Goal: Transaction & Acquisition: Purchase product/service

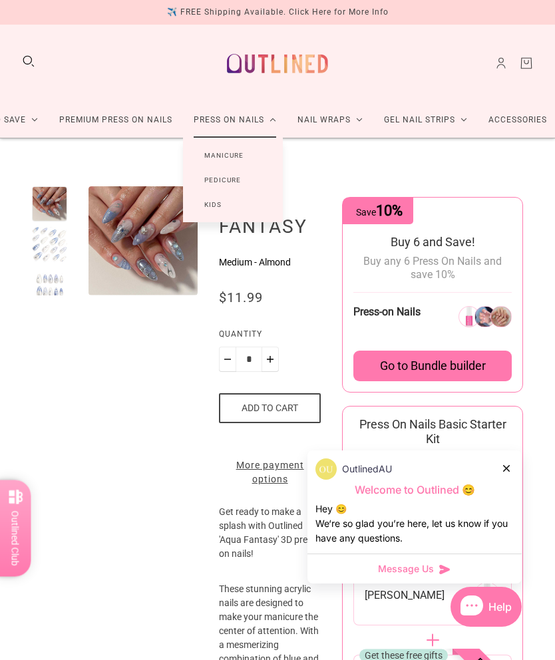
click at [215, 204] on link "Kids" at bounding box center [213, 204] width 60 height 25
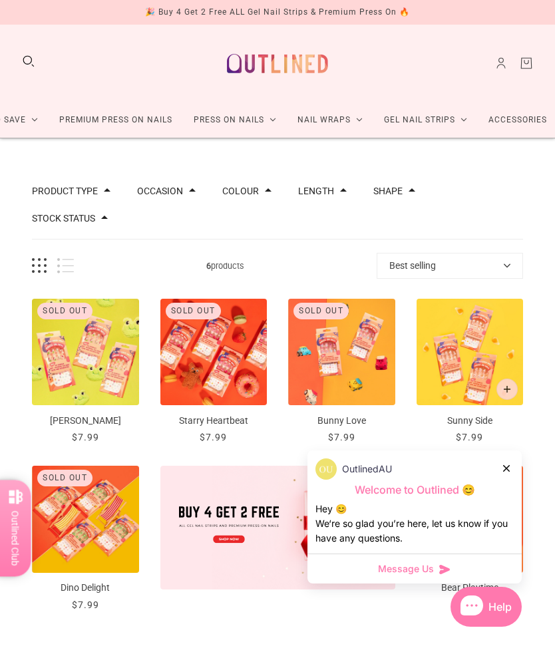
click at [507, 470] on icon at bounding box center [506, 468] width 7 height 7
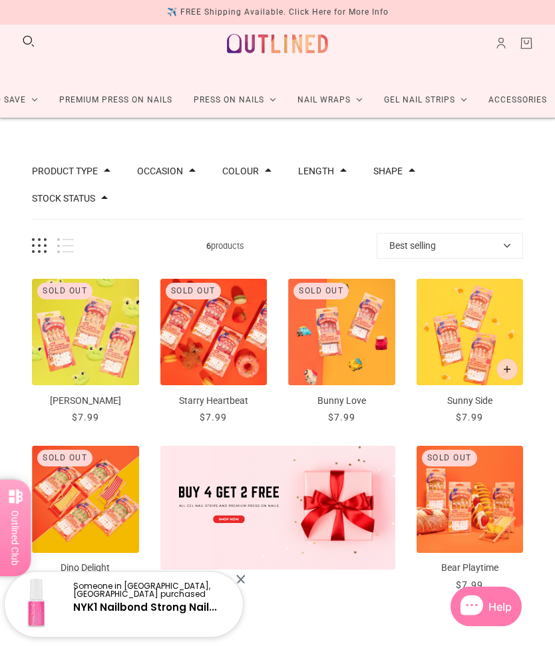
scroll to position [1, 0]
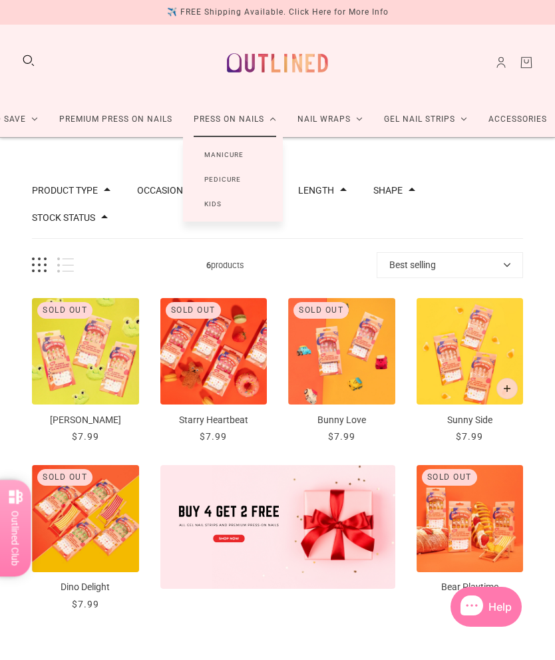
click at [238, 152] on link "Manicure" at bounding box center [224, 154] width 82 height 25
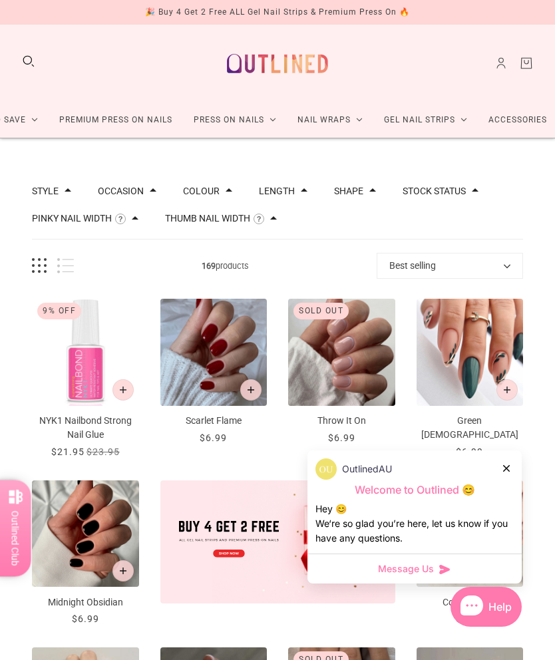
click at [508, 466] on icon at bounding box center [506, 468] width 7 height 7
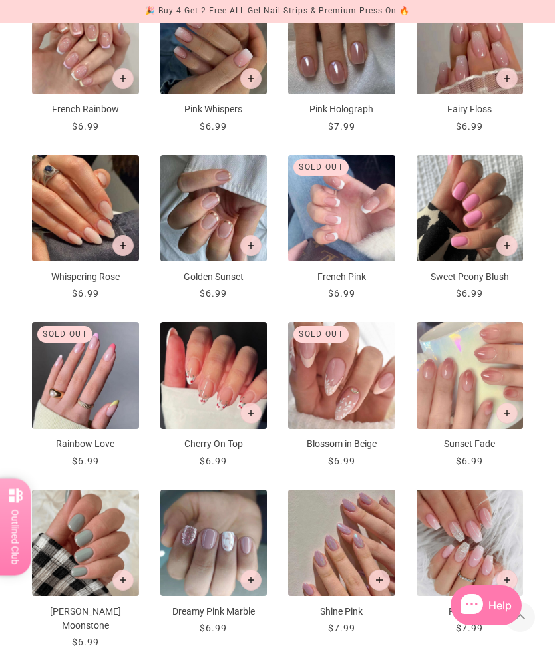
scroll to position [660, 0]
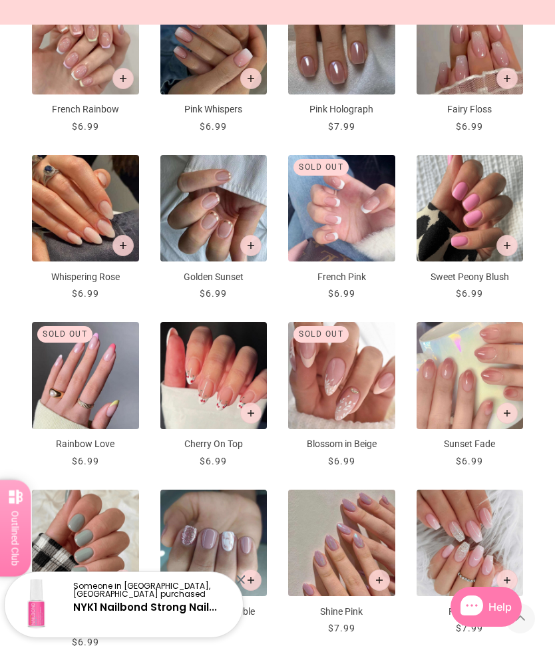
click at [222, 363] on img "Cherry On Top" at bounding box center [213, 375] width 107 height 107
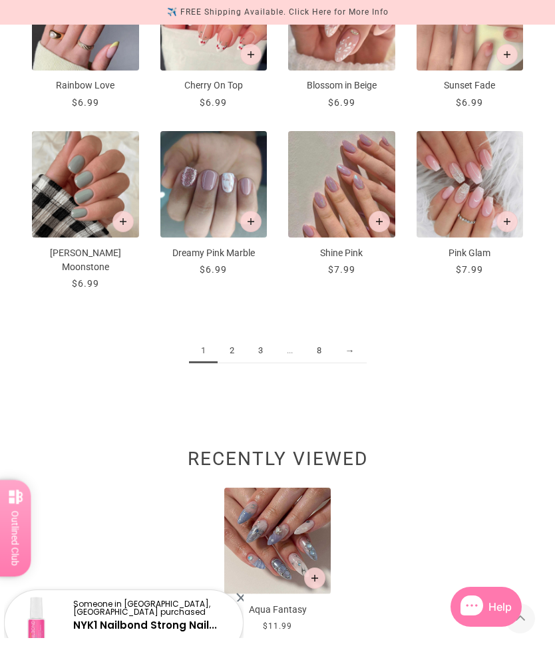
scroll to position [1019, 0]
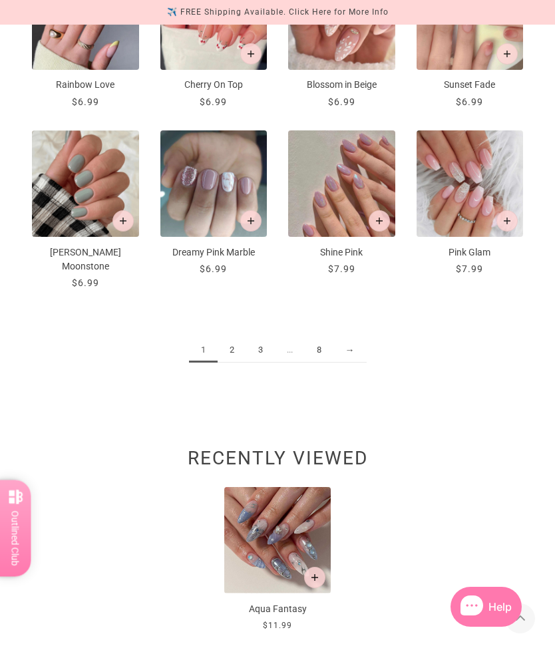
click at [242, 338] on link "2" at bounding box center [232, 350] width 29 height 25
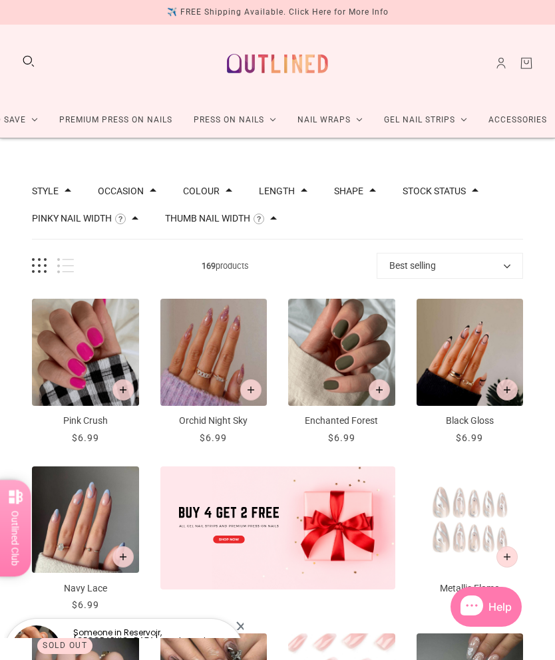
click at [31, 65] on button "Search" at bounding box center [28, 61] width 15 height 15
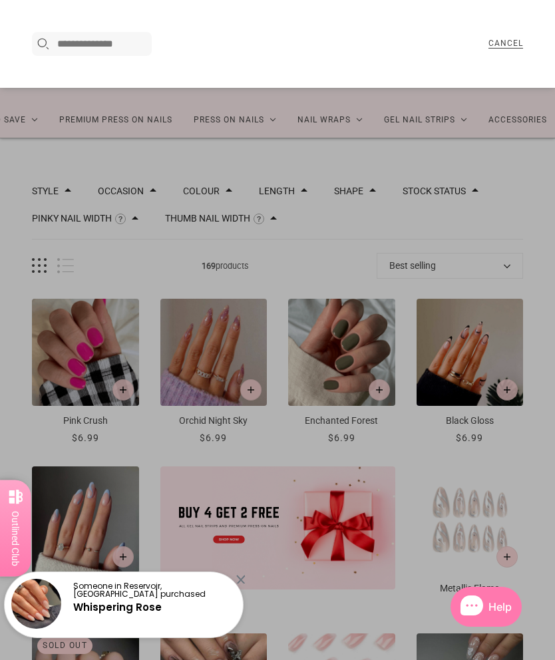
click at [140, 47] on input "Search here..." at bounding box center [102, 44] width 90 height 16
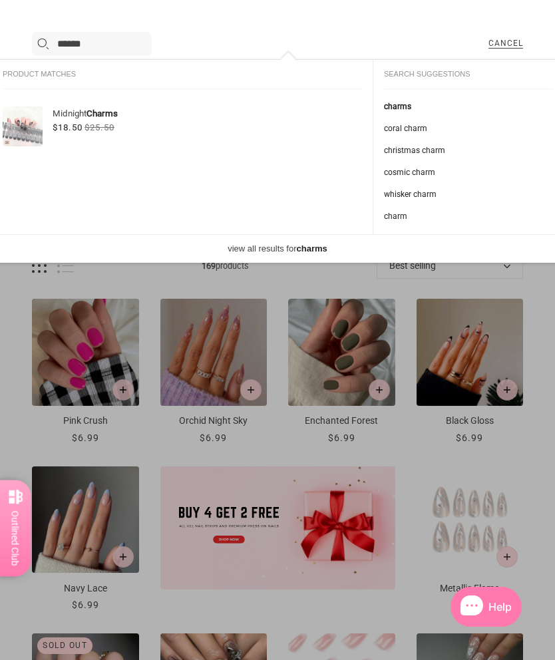
type input "******"
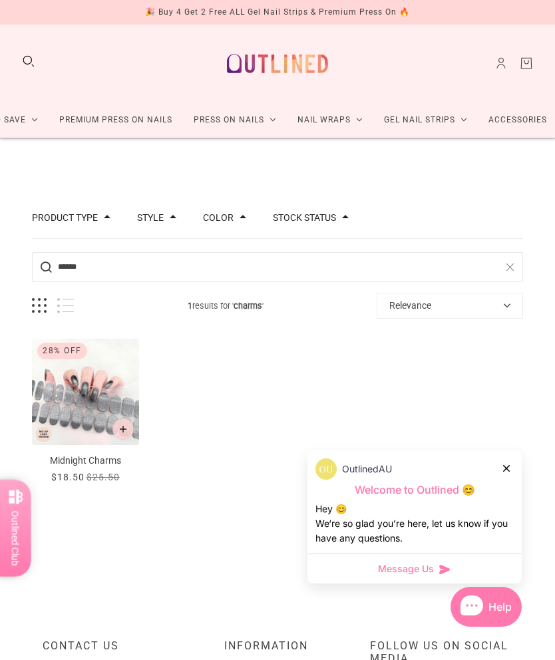
click at [157, 120] on link "Premium Press On Nails" at bounding box center [116, 119] width 134 height 35
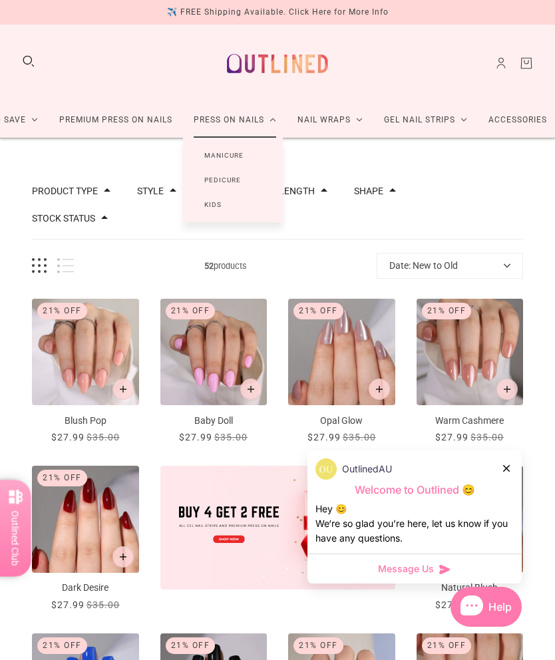
click at [237, 152] on link "Manicure" at bounding box center [224, 155] width 82 height 25
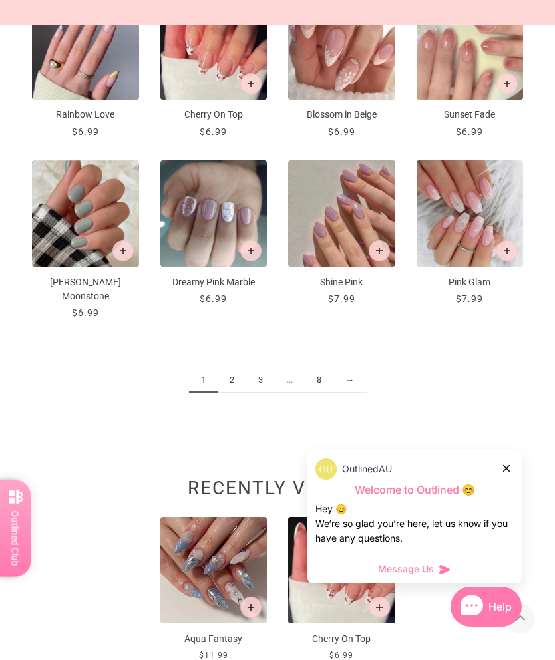
scroll to position [989, 0]
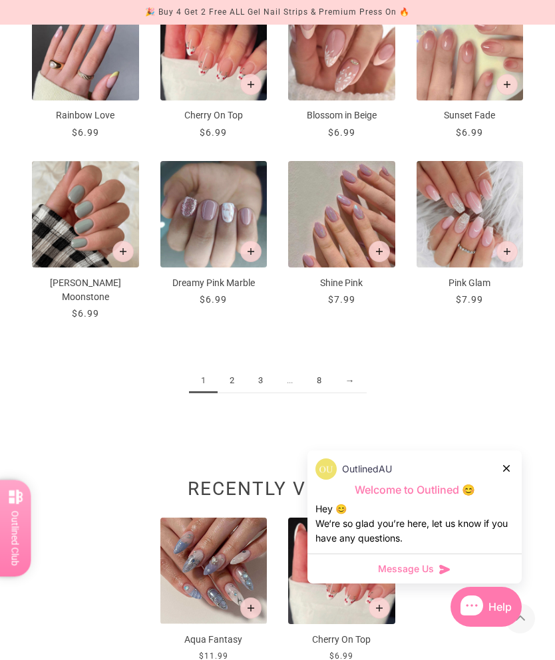
click at [235, 369] on link "2" at bounding box center [232, 381] width 29 height 25
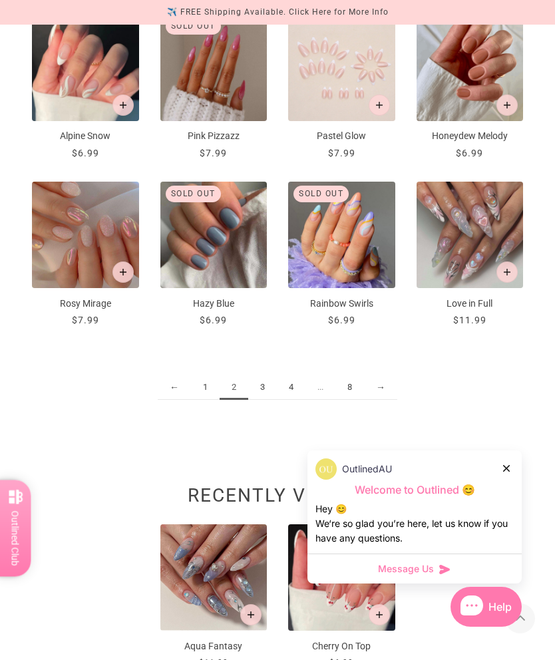
scroll to position [956, 0]
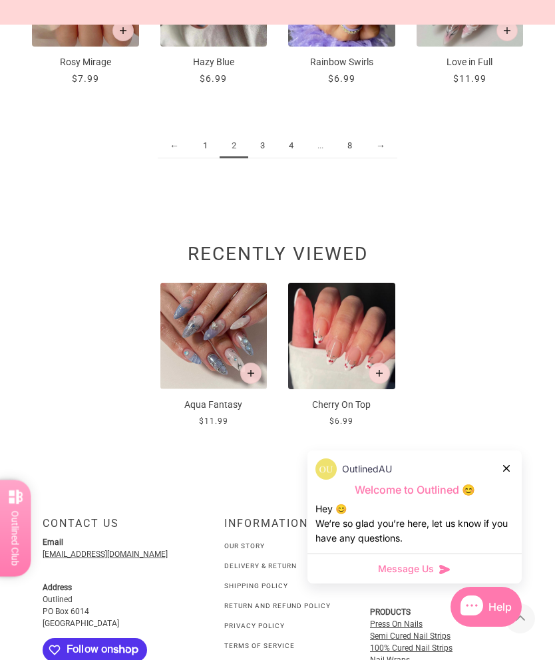
click at [273, 144] on link "3" at bounding box center [262, 146] width 29 height 25
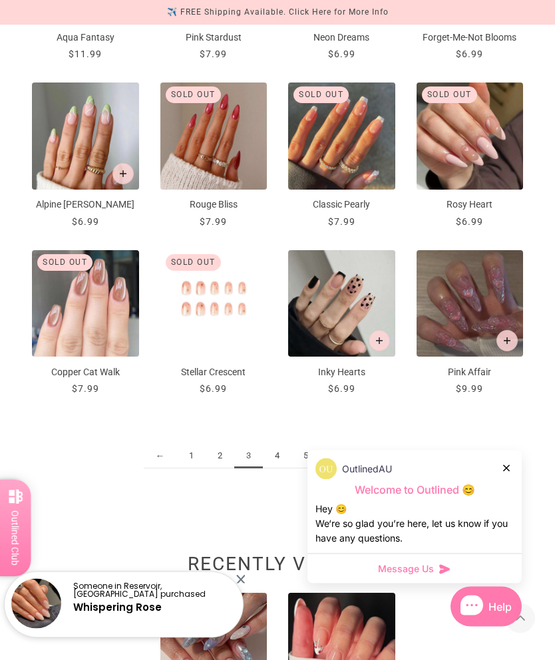
scroll to position [890, 0]
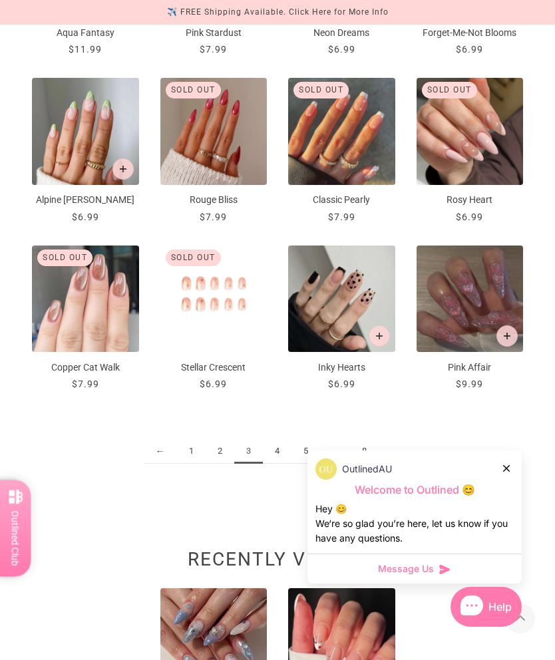
click at [281, 451] on link "4" at bounding box center [277, 451] width 29 height 25
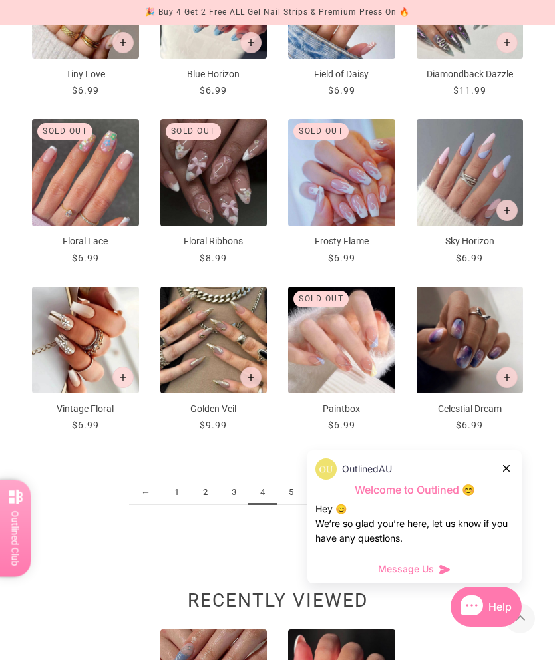
scroll to position [850, 0]
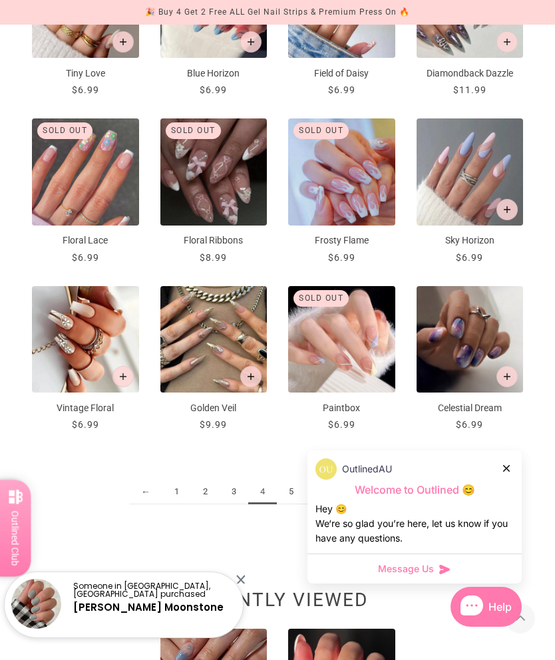
click at [68, 165] on img "Floral Lace" at bounding box center [85, 171] width 107 height 107
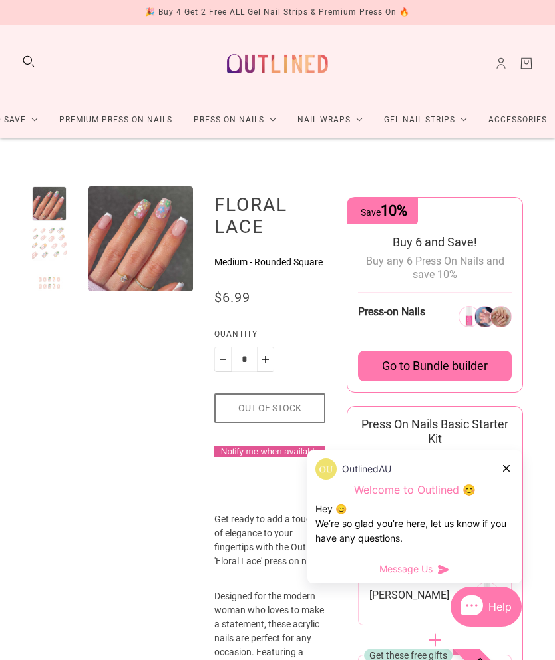
click at [52, 242] on div at bounding box center [49, 243] width 35 height 35
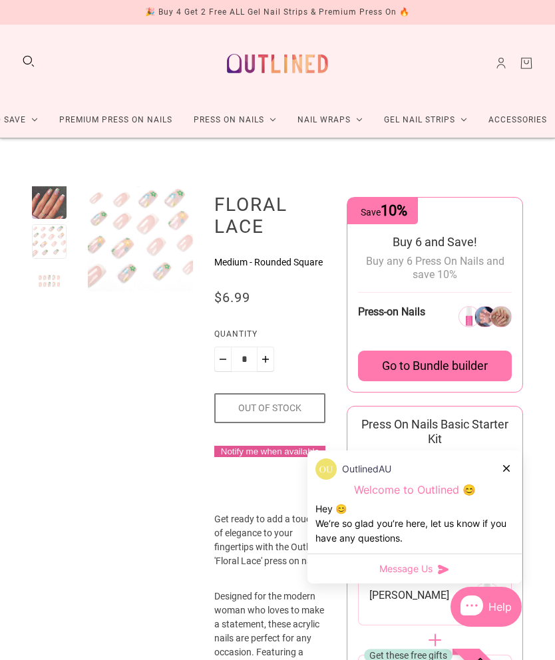
scroll to position [5, 0]
click at [58, 278] on div at bounding box center [49, 279] width 35 height 35
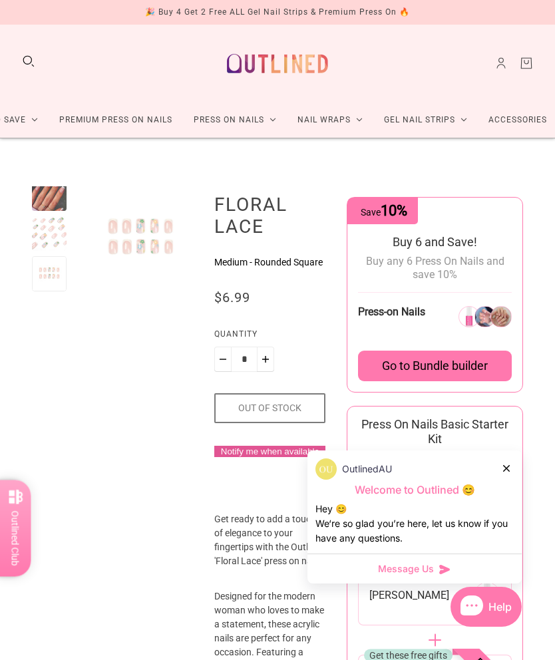
scroll to position [11, 0]
click at [27, 63] on button "Search" at bounding box center [28, 61] width 15 height 15
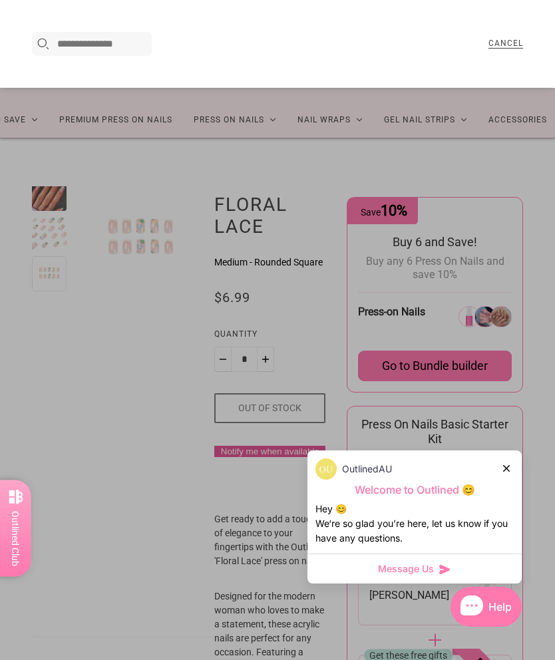
click at [77, 47] on input "Search here..." at bounding box center [102, 44] width 90 height 16
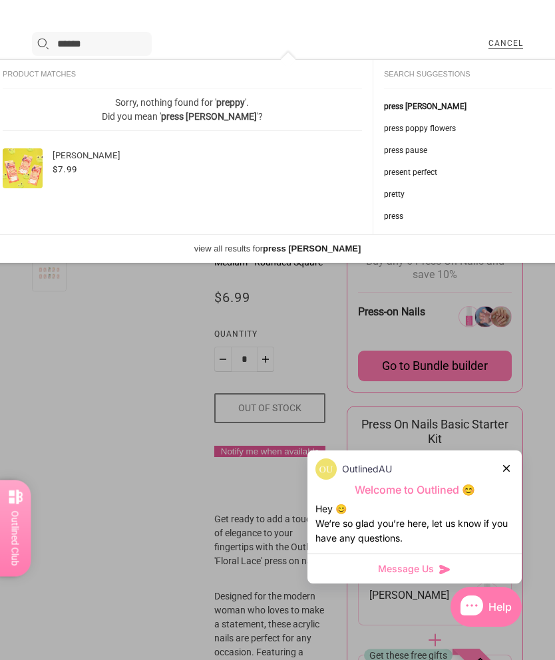
type input "******"
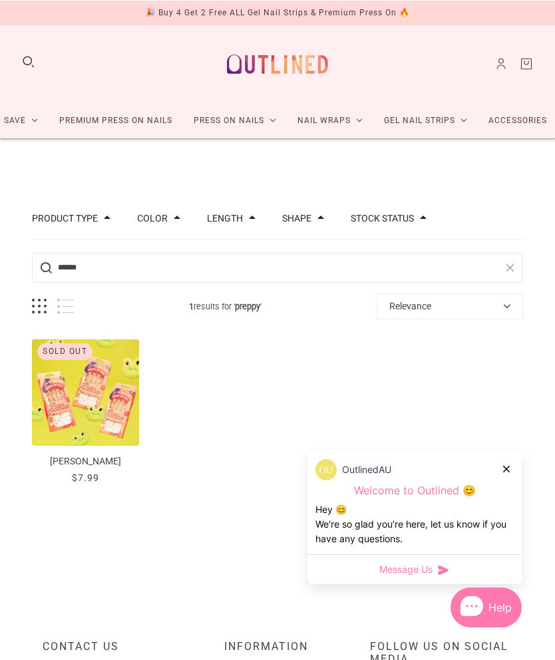
click at [22, 65] on button "Search" at bounding box center [28, 61] width 15 height 15
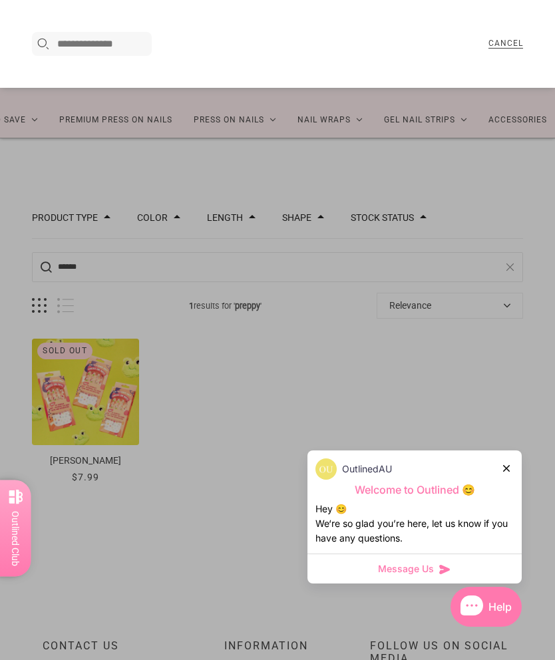
click at [112, 44] on input "Search here..." at bounding box center [102, 44] width 90 height 16
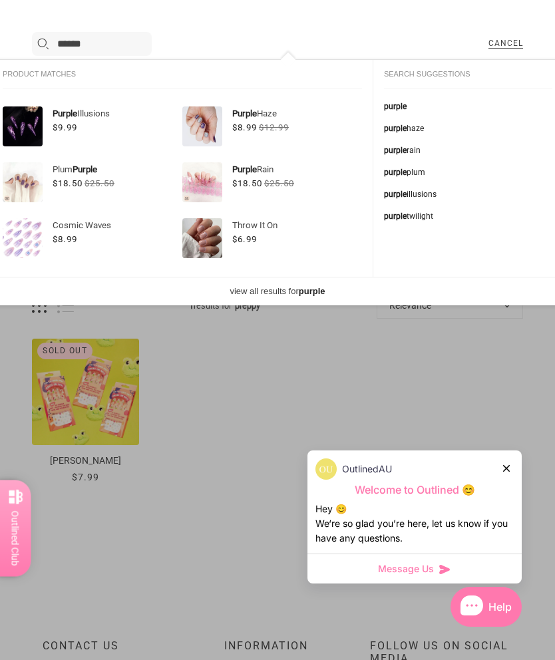
type input "******"
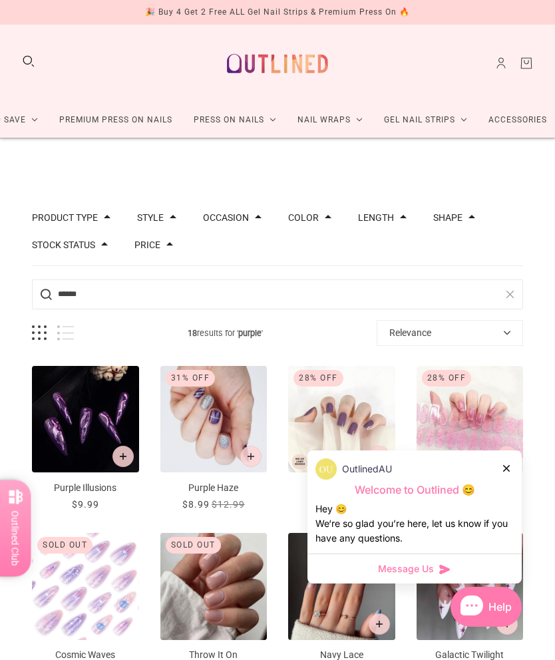
click at [510, 463] on div at bounding box center [507, 468] width 8 height 14
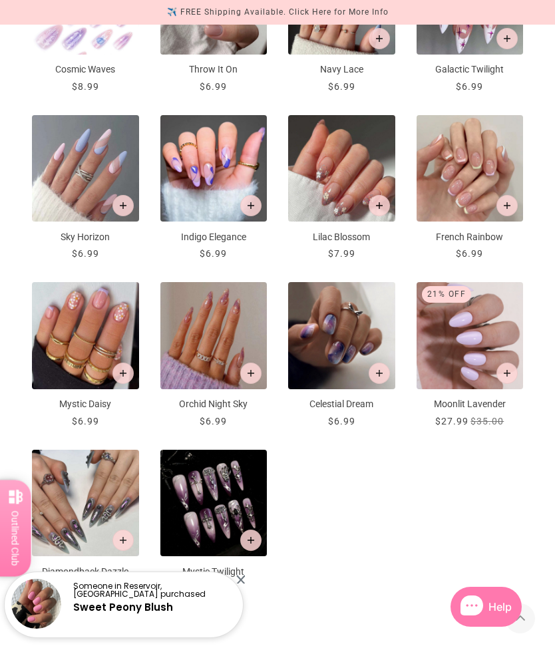
scroll to position [727, 0]
